Goal: Check status: Check status

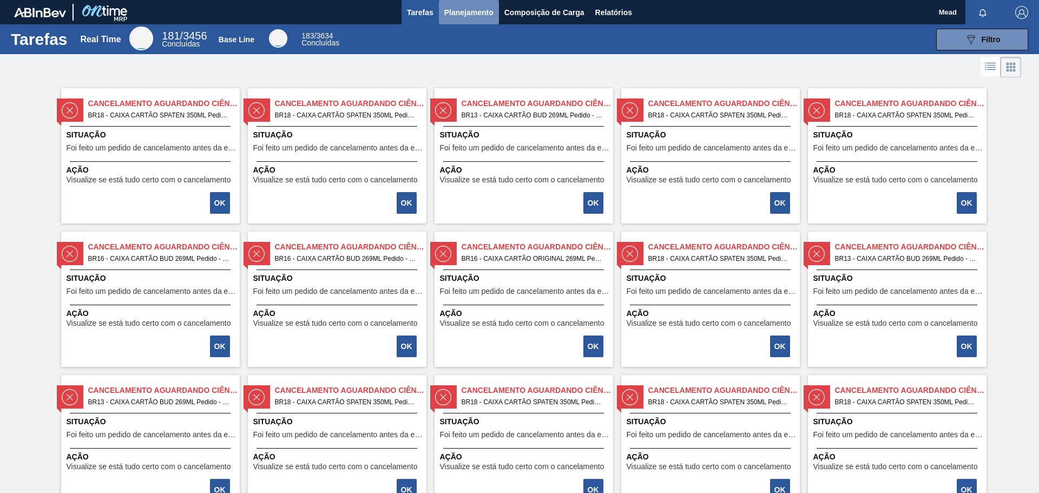
click at [450, 15] on span "Planejamento" at bounding box center [468, 12] width 49 height 13
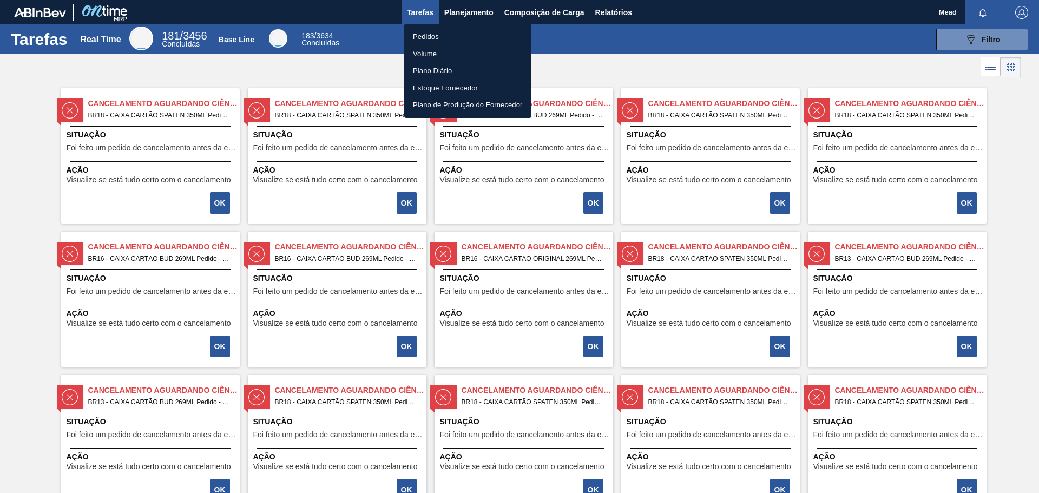
click at [417, 36] on li "Pedidos" at bounding box center [467, 36] width 127 height 17
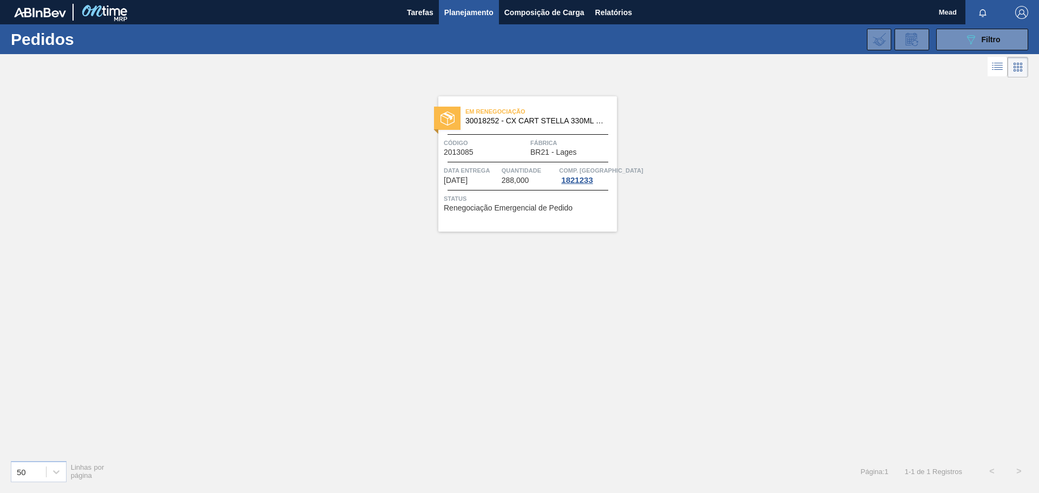
click at [530, 163] on div "Em renegociação 30018252 - CX CART STELLA 330ML C6 429 298G Código 2013085 Fábr…" at bounding box center [527, 163] width 179 height 135
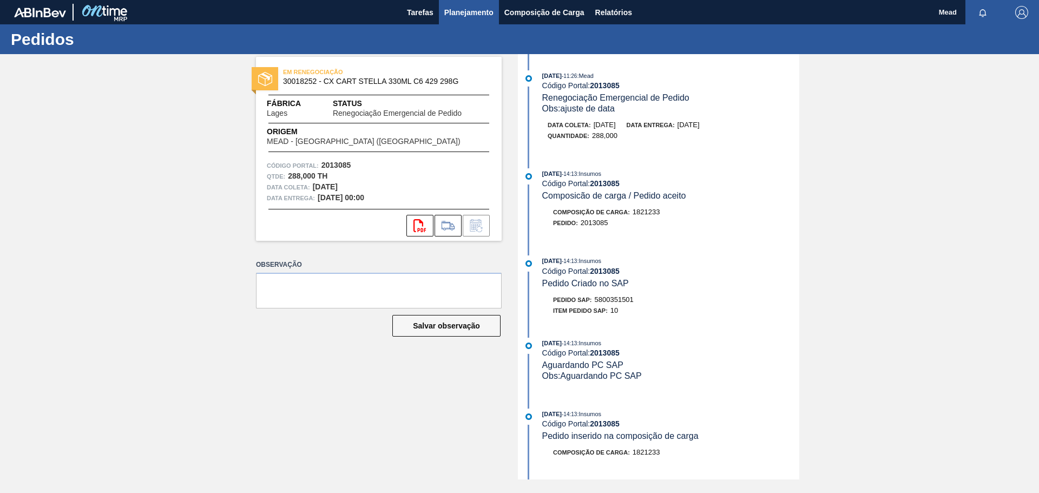
click at [462, 20] on button "Planejamento" at bounding box center [469, 12] width 60 height 24
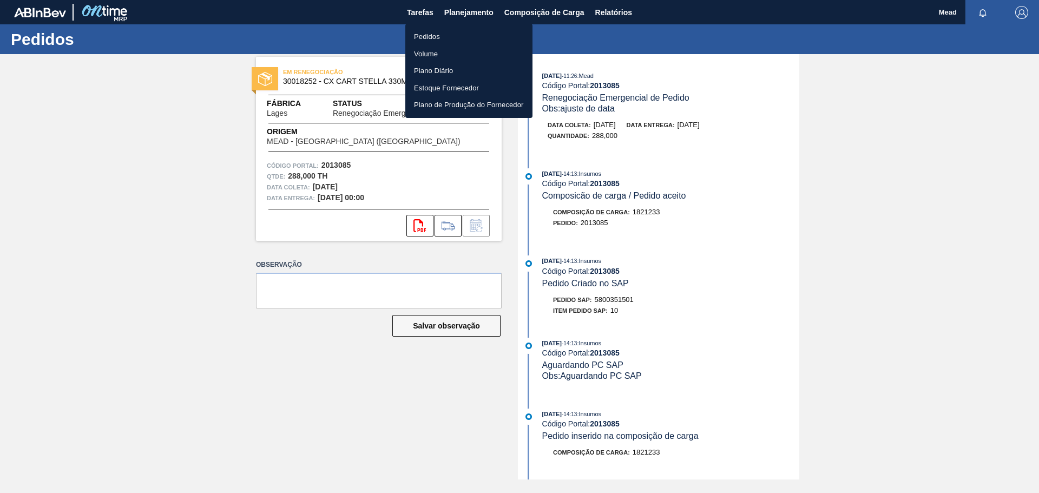
drag, startPoint x: 424, startPoint y: 33, endPoint x: 437, endPoint y: 33, distance: 13.5
click at [424, 33] on li "Pedidos" at bounding box center [468, 36] width 127 height 17
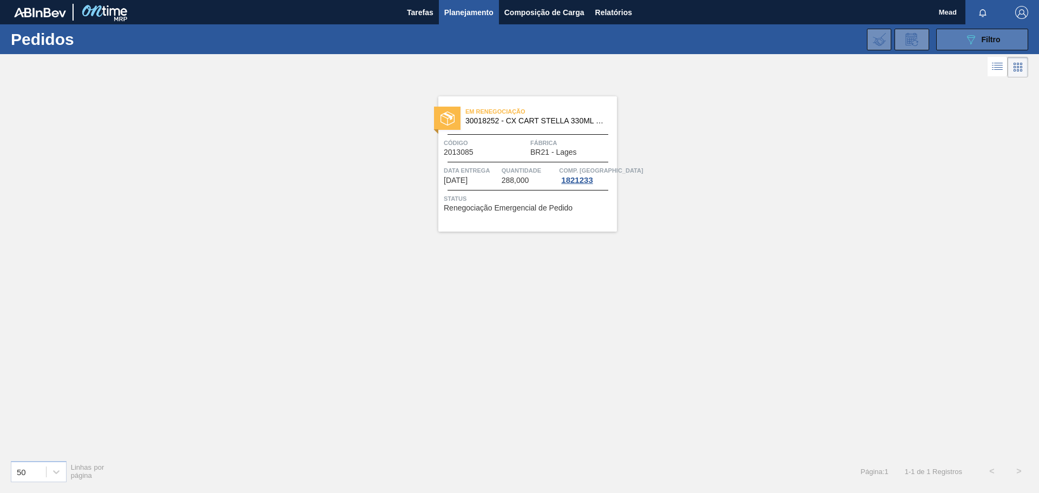
click at [967, 39] on icon "089F7B8B-B2A5-4AFE-B5C0-19BA573D28AC" at bounding box center [970, 39] width 13 height 13
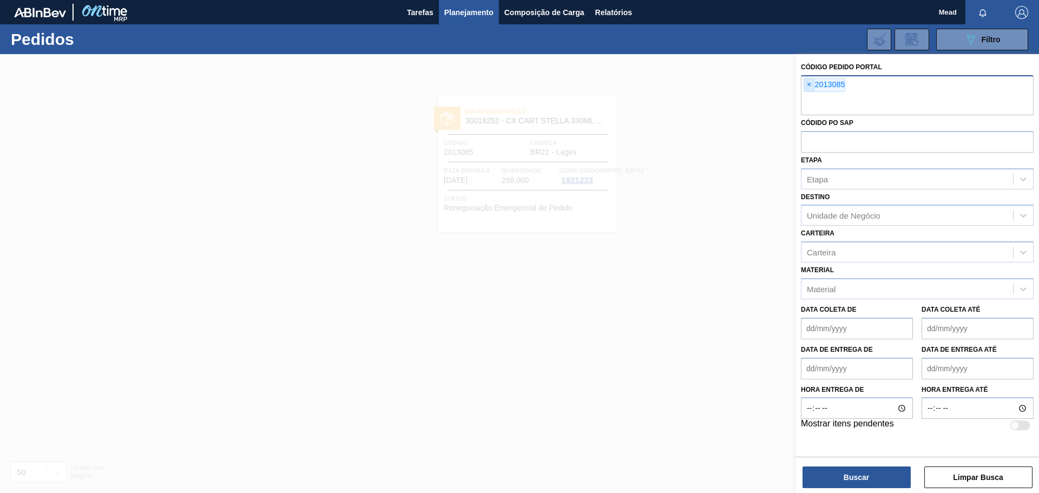
click at [806, 86] on span "×" at bounding box center [809, 84] width 10 height 13
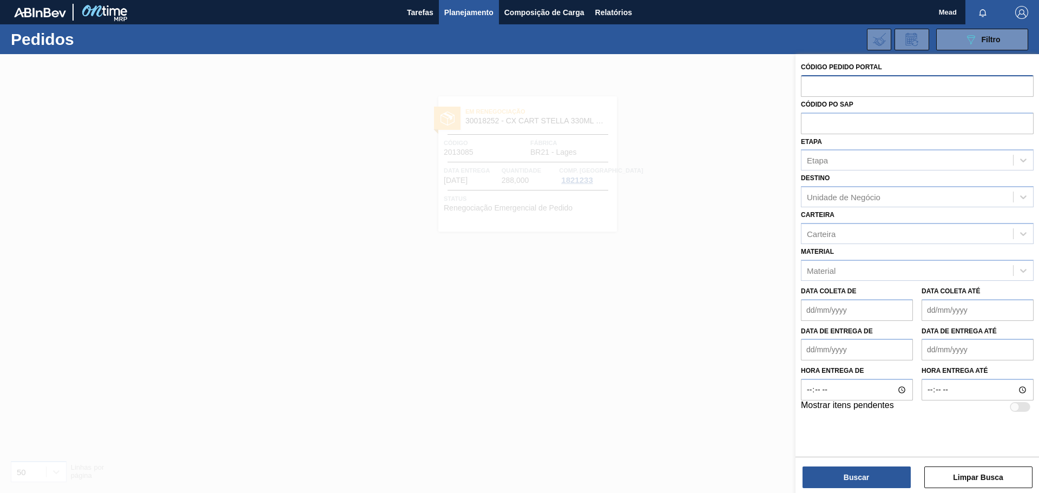
paste input "2022067"
type input "2022067"
click at [827, 483] on button "Buscar" at bounding box center [856, 477] width 108 height 22
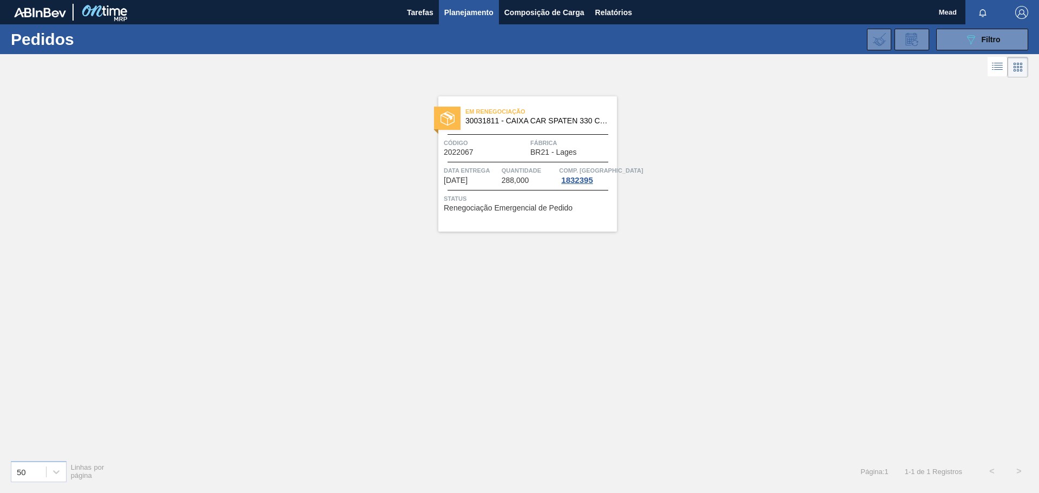
click at [509, 175] on span "Quantidade" at bounding box center [529, 170] width 55 height 11
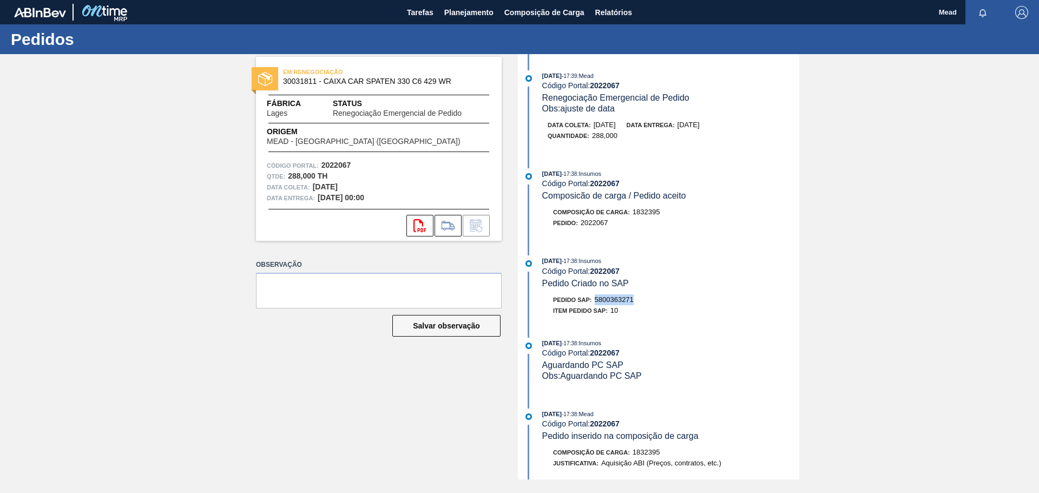
drag, startPoint x: 597, startPoint y: 299, endPoint x: 651, endPoint y: 294, distance: 54.9
click at [651, 297] on div "Pedido SAP: 5800363271" at bounding box center [670, 299] width 257 height 11
copy span "5800363271"
